Goal: Task Accomplishment & Management: Use online tool/utility

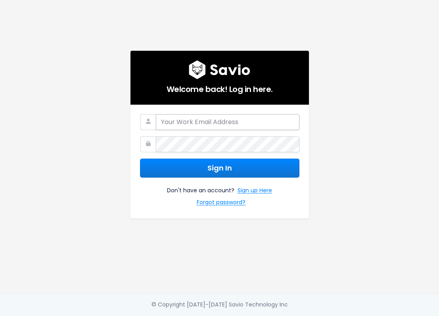
click at [217, 124] on input "email" at bounding box center [227, 122] width 143 height 16
type input "[PERSON_NAME][EMAIL_ADDRESS][DOMAIN_NAME]"
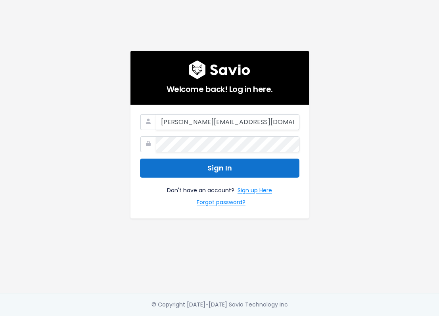
click at [207, 168] on button "Sign In" at bounding box center [219, 168] width 159 height 19
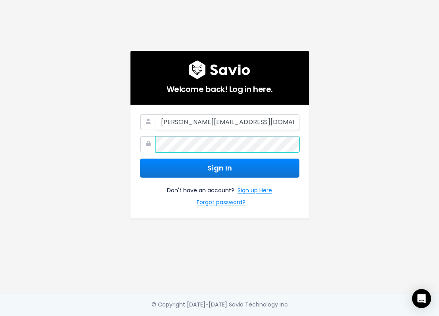
click at [140, 159] on button "Sign In" at bounding box center [219, 168] width 159 height 19
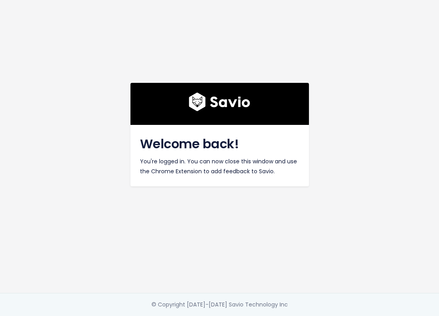
click at [231, 172] on p "You're logged in. You can now close this window and use the Chrome Extension to…" at bounding box center [219, 167] width 159 height 20
